Goal: Book appointment/travel/reservation

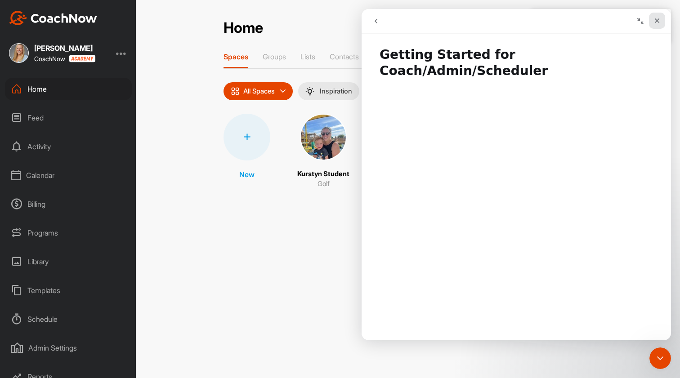
click at [657, 21] on icon "Close" at bounding box center [657, 20] width 5 height 5
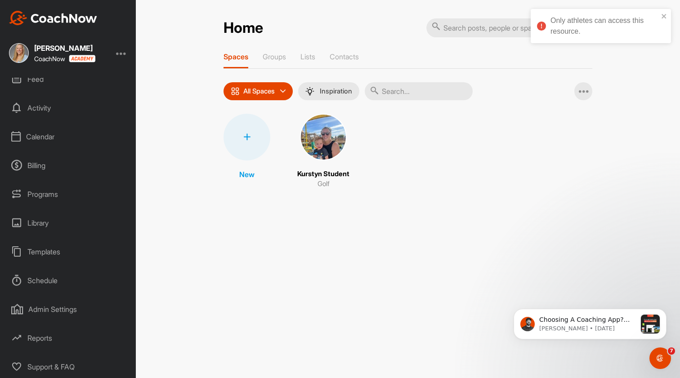
scroll to position [39, 0]
click at [129, 54] on div "[PERSON_NAME] CoachNow" at bounding box center [68, 53] width 136 height 20
click at [119, 57] on div at bounding box center [121, 53] width 11 height 11
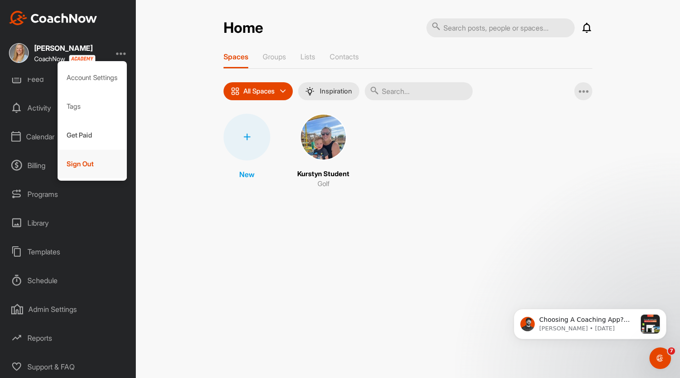
click at [86, 170] on div "Sign Out" at bounding box center [93, 164] width 70 height 29
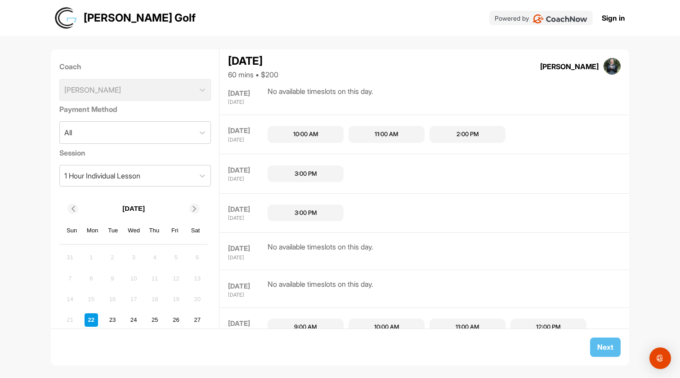
scroll to position [45, 0]
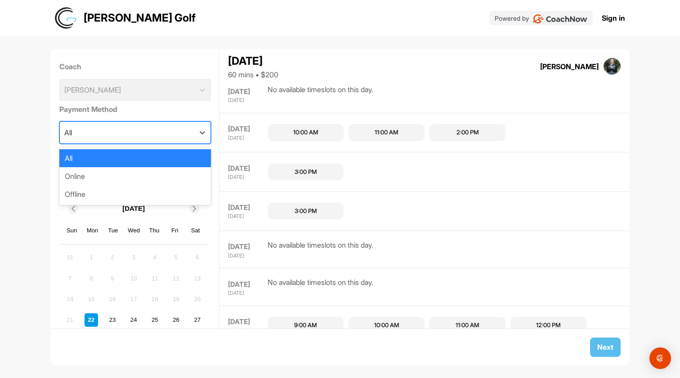
click at [125, 136] on div "All" at bounding box center [127, 133] width 135 height 22
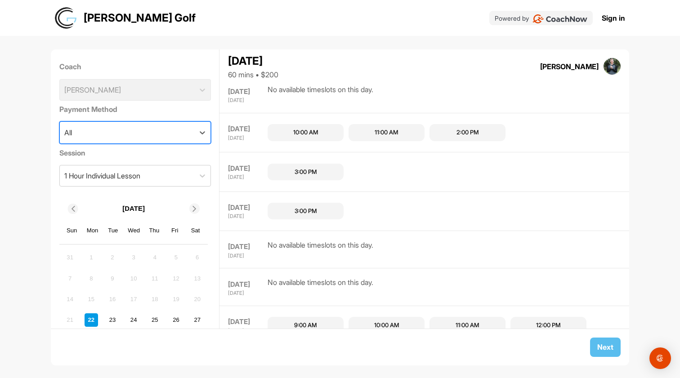
click at [125, 136] on div "All" at bounding box center [127, 133] width 135 height 22
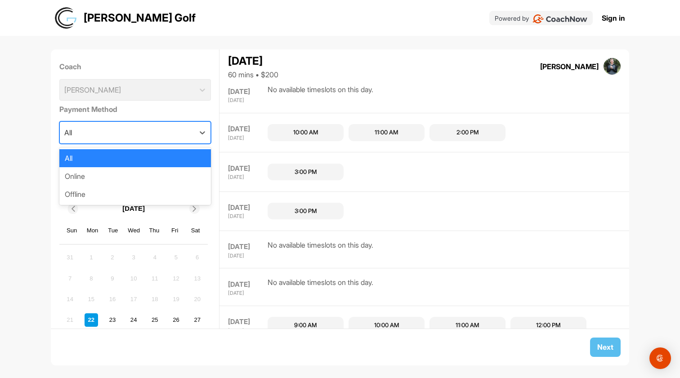
click at [125, 136] on div "All" at bounding box center [127, 133] width 135 height 22
click at [125, 180] on div "Online" at bounding box center [135, 176] width 152 height 18
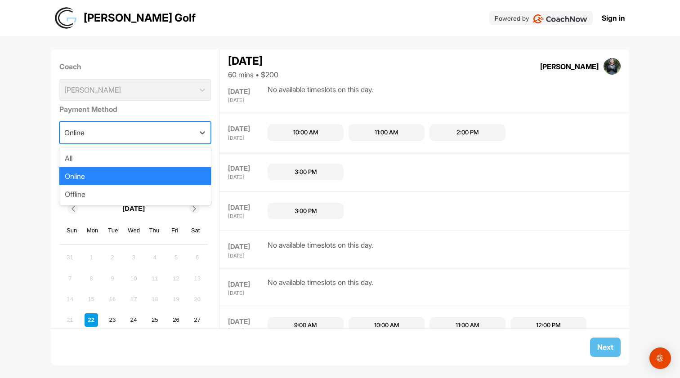
click at [124, 138] on div "Online" at bounding box center [127, 133] width 135 height 22
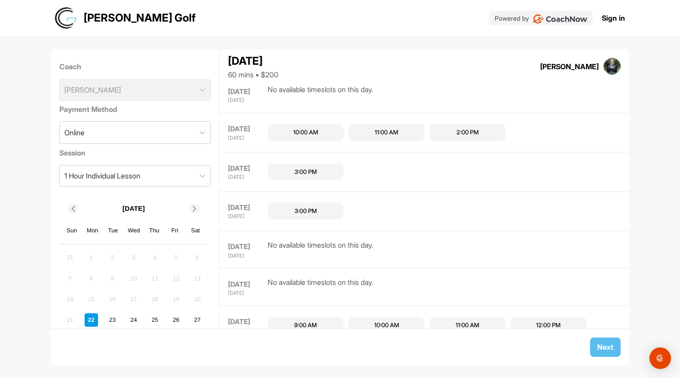
click at [124, 213] on p "[DATE]" at bounding box center [133, 209] width 23 height 10
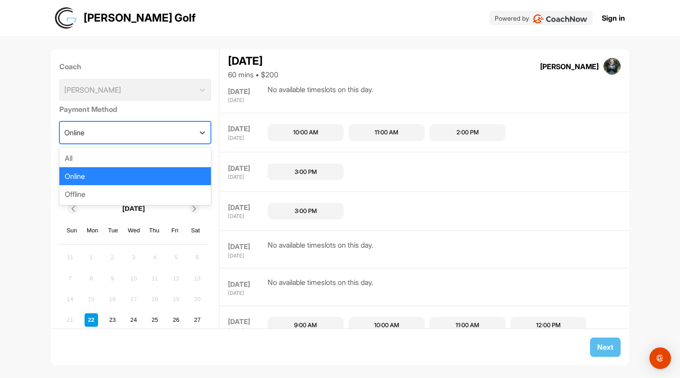
click at [125, 141] on div "Online" at bounding box center [127, 133] width 135 height 22
click at [127, 192] on div "Offline" at bounding box center [135, 194] width 152 height 18
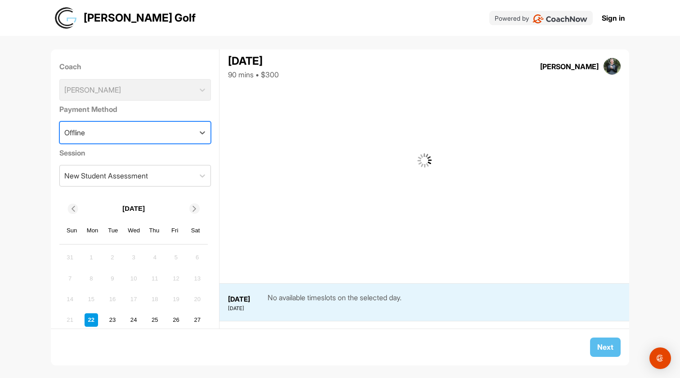
scroll to position [0, 0]
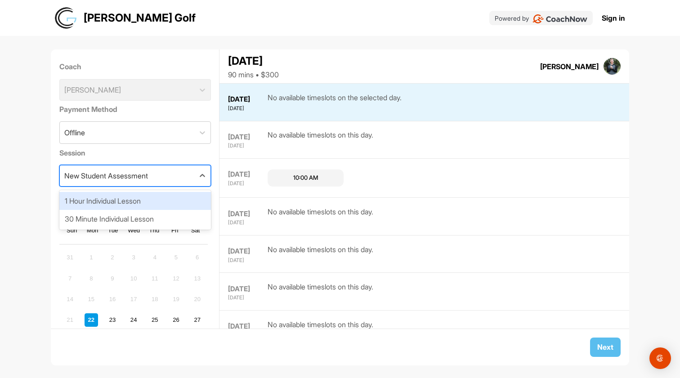
click at [129, 172] on div "New Student Assessment" at bounding box center [106, 176] width 84 height 11
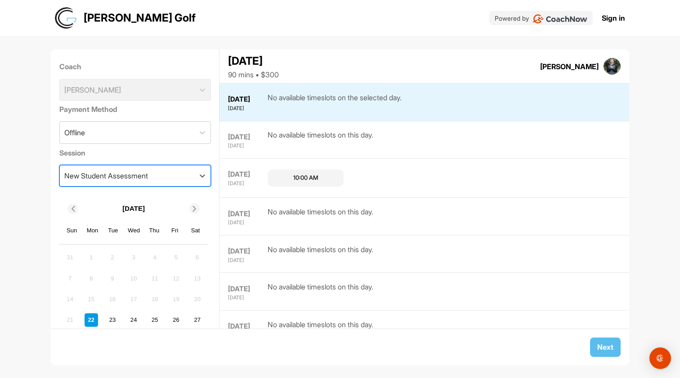
click at [129, 172] on div "New Student Assessment" at bounding box center [106, 176] width 84 height 11
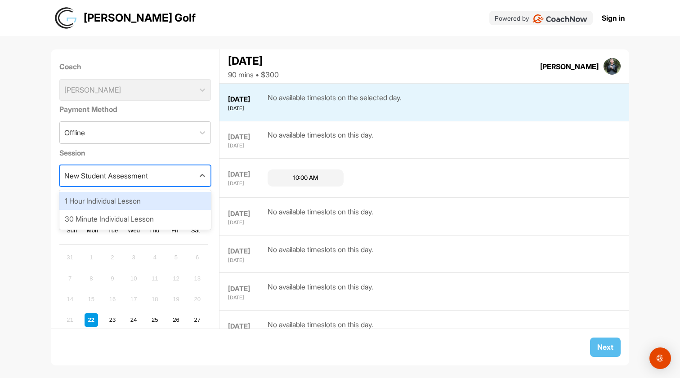
click at [119, 184] on div "New Student Assessment" at bounding box center [127, 176] width 135 height 21
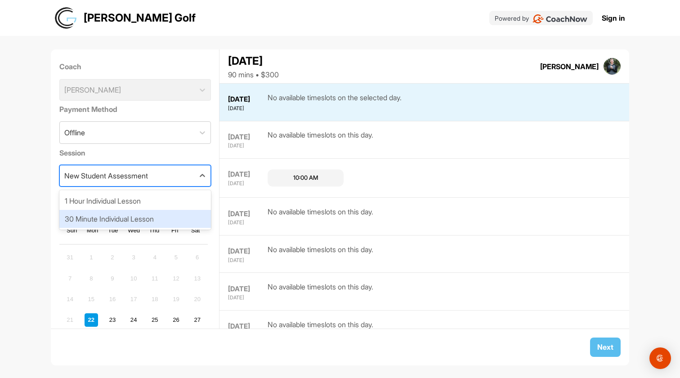
click at [117, 224] on div "30 Minute Individual Lesson" at bounding box center [135, 219] width 152 height 18
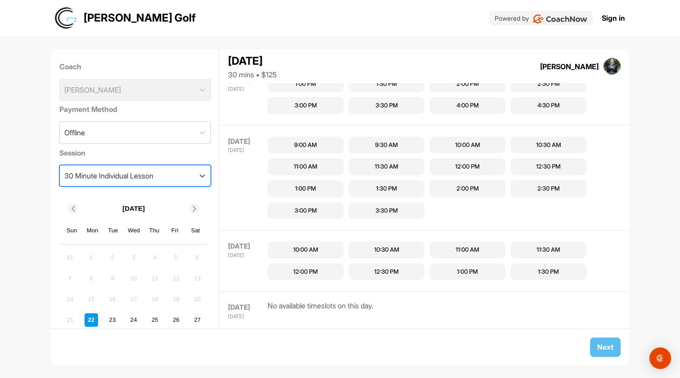
scroll to position [610, 0]
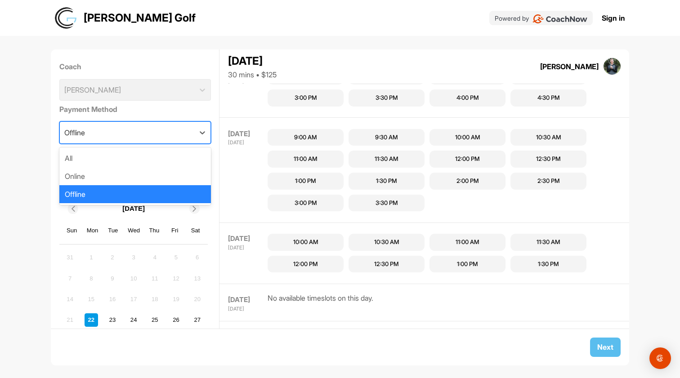
click at [143, 141] on div "Offline" at bounding box center [127, 133] width 135 height 22
click at [141, 172] on div "Online" at bounding box center [135, 176] width 152 height 18
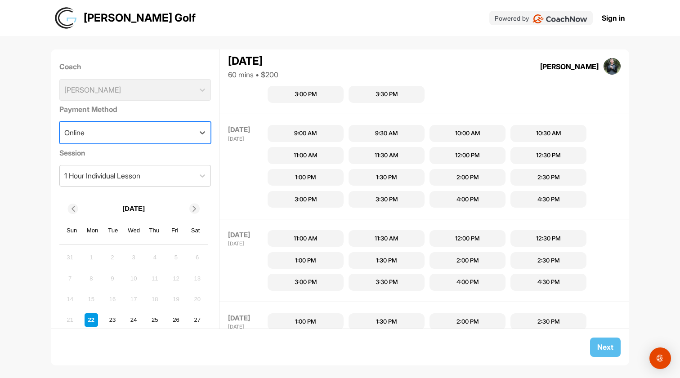
scroll to position [0, 0]
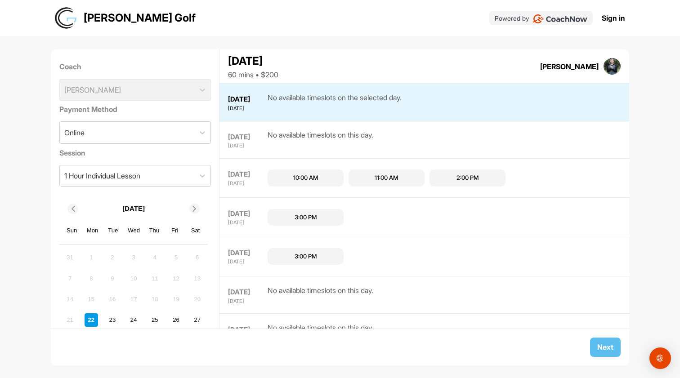
click at [139, 194] on div "Coach Chase Cooper Payment Method Online Session 1 Hour Individual Lesson Septe…" at bounding box center [135, 189] width 169 height 279
click at [139, 179] on div "1 Hour Individual Lesson" at bounding box center [102, 176] width 76 height 11
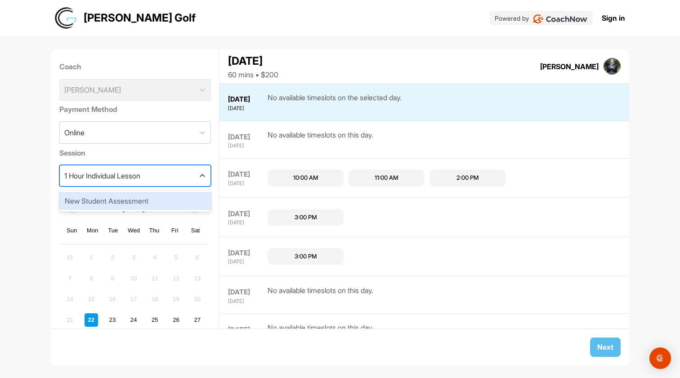
click at [140, 204] on div "New Student Assessment" at bounding box center [135, 201] width 152 height 18
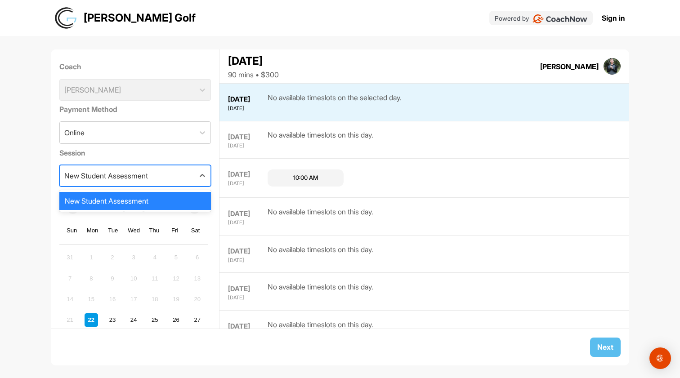
click at [142, 172] on div "New Student Assessment" at bounding box center [106, 176] width 84 height 11
click at [140, 194] on div "New Student Assessment" at bounding box center [135, 201] width 152 height 18
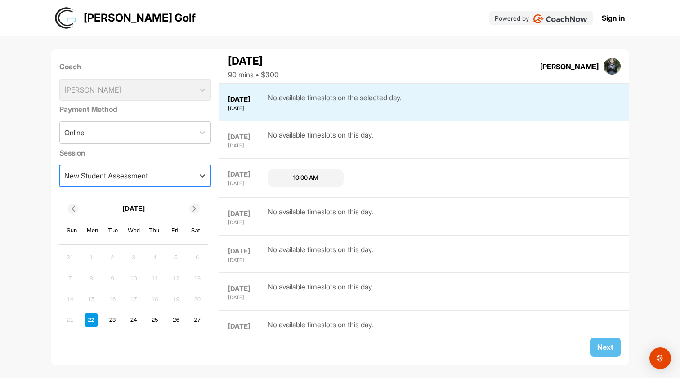
click at [128, 146] on div "Session option New Student Assessment, selected. 0 results available. Select is…" at bounding box center [135, 167] width 152 height 46
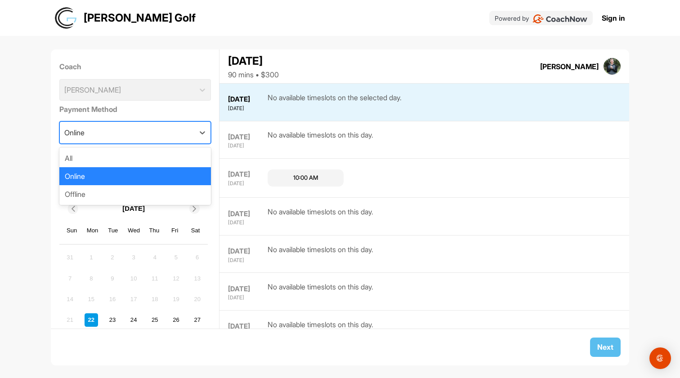
click at [128, 142] on div "Online" at bounding box center [127, 133] width 135 height 22
click at [129, 194] on div "Offline" at bounding box center [135, 194] width 152 height 18
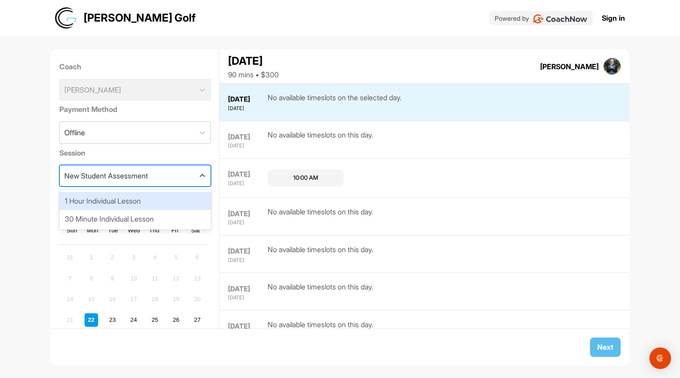
click at [114, 180] on div "New Student Assessment" at bounding box center [106, 176] width 84 height 11
click at [114, 203] on div "1 Hour Individual Lesson" at bounding box center [135, 201] width 152 height 18
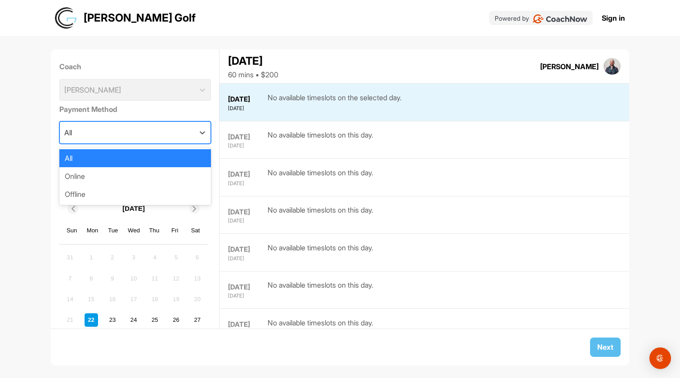
click at [149, 135] on div "All" at bounding box center [127, 133] width 135 height 22
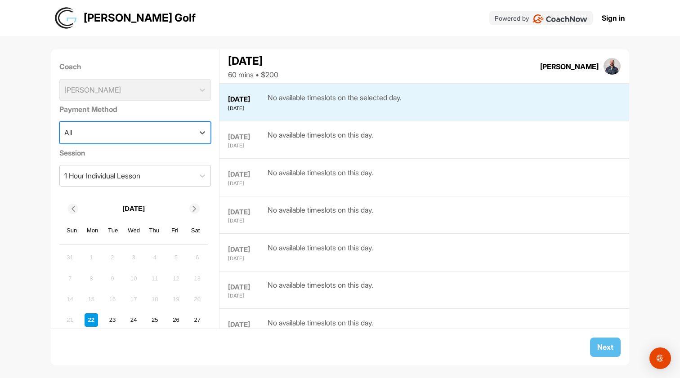
click at [149, 136] on div "All" at bounding box center [127, 133] width 135 height 22
click at [140, 176] on div "1 Hour Individual Lesson" at bounding box center [102, 176] width 76 height 11
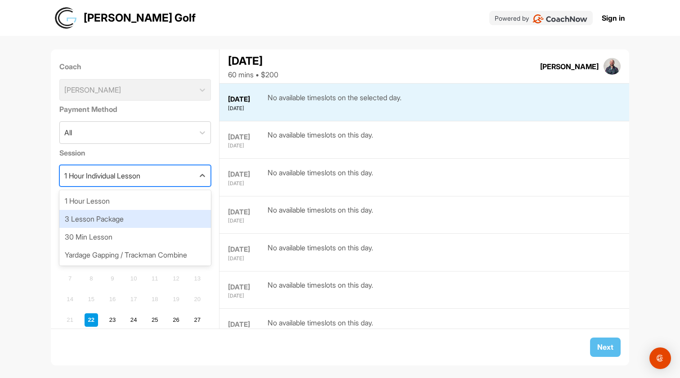
click at [141, 222] on div "3 Lesson Package" at bounding box center [135, 219] width 152 height 18
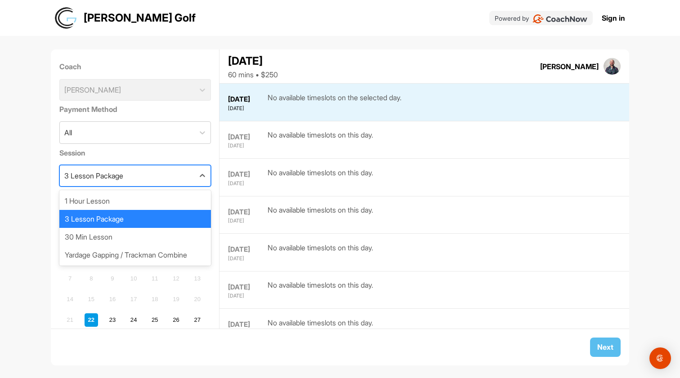
click at [140, 173] on div "3 Lesson Package" at bounding box center [127, 176] width 135 height 21
click at [134, 234] on div "30 Min Lesson" at bounding box center [135, 237] width 152 height 18
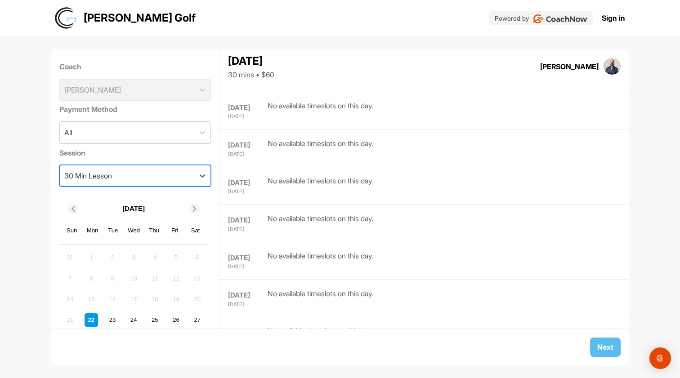
scroll to position [1617, 0]
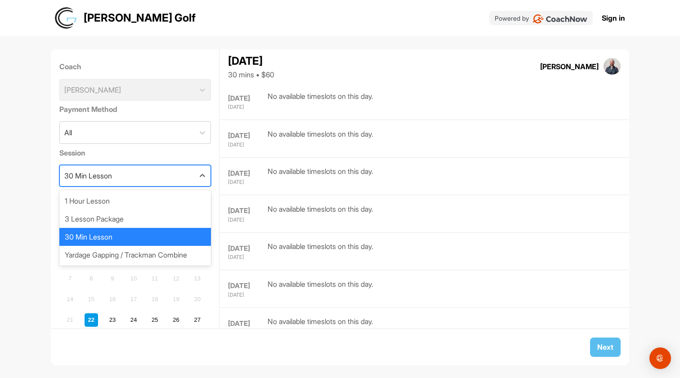
click at [149, 179] on div "30 Min Lesson" at bounding box center [127, 176] width 135 height 21
click at [146, 259] on div "Yardage Gapping / Trackman Combine" at bounding box center [135, 255] width 152 height 18
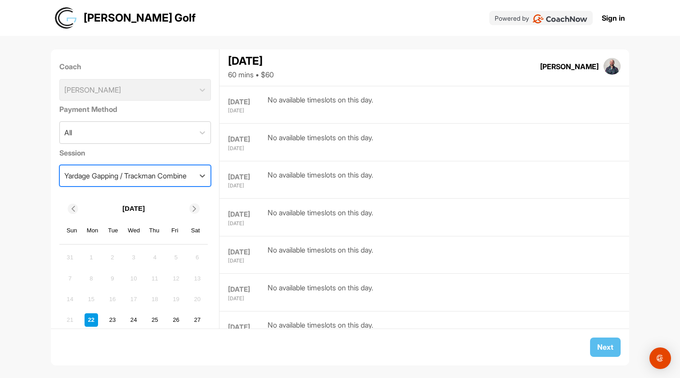
scroll to position [948, 0]
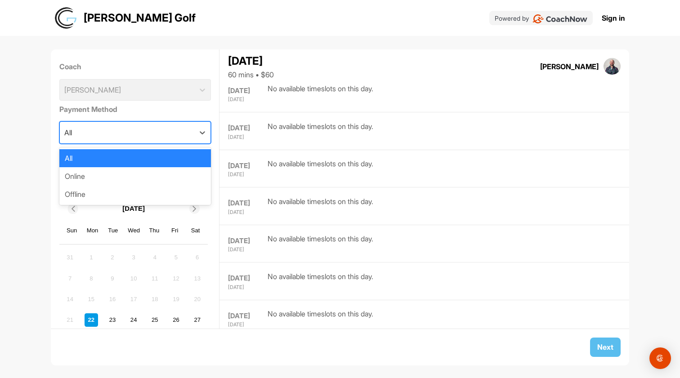
click at [131, 137] on div "All" at bounding box center [127, 133] width 135 height 22
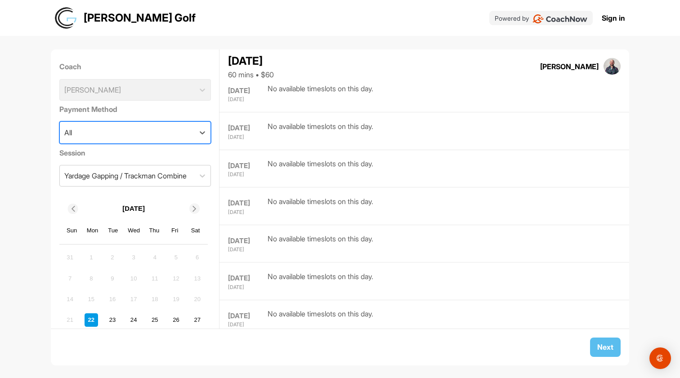
click at [117, 132] on div "All" at bounding box center [127, 133] width 135 height 22
click at [116, 180] on div "Yardage Gapping / Trackman Combine" at bounding box center [125, 176] width 122 height 11
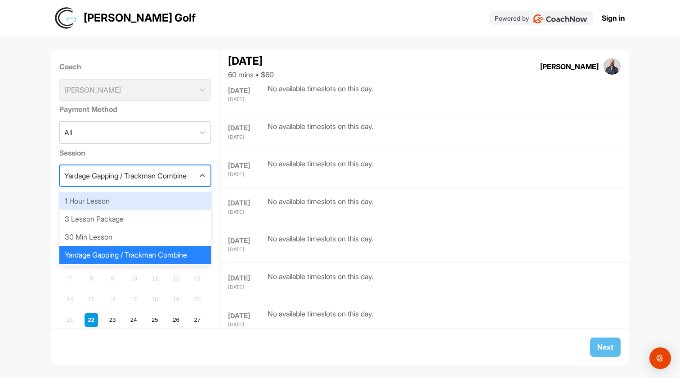
click at [111, 208] on div "1 Hour Lesson" at bounding box center [135, 201] width 152 height 18
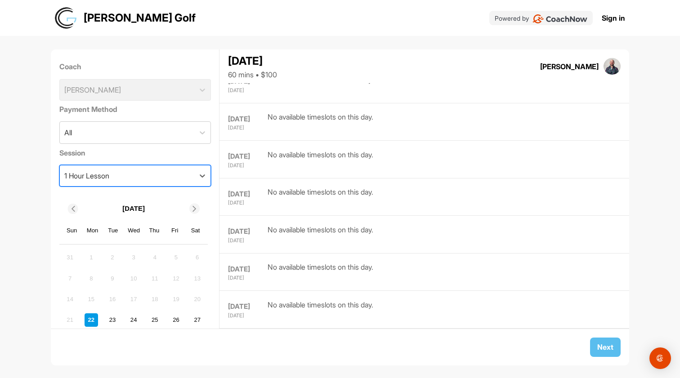
scroll to position [5352, 0]
